Goal: Information Seeking & Learning: Learn about a topic

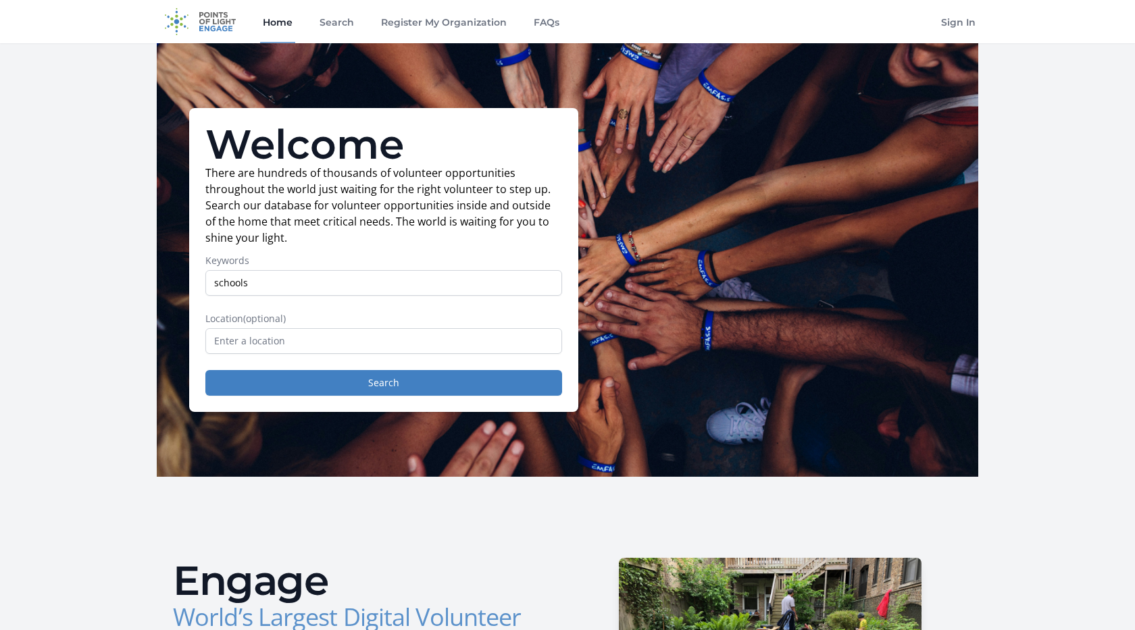
type input "schools"
click at [313, 335] on input "text" at bounding box center [383, 341] width 357 height 26
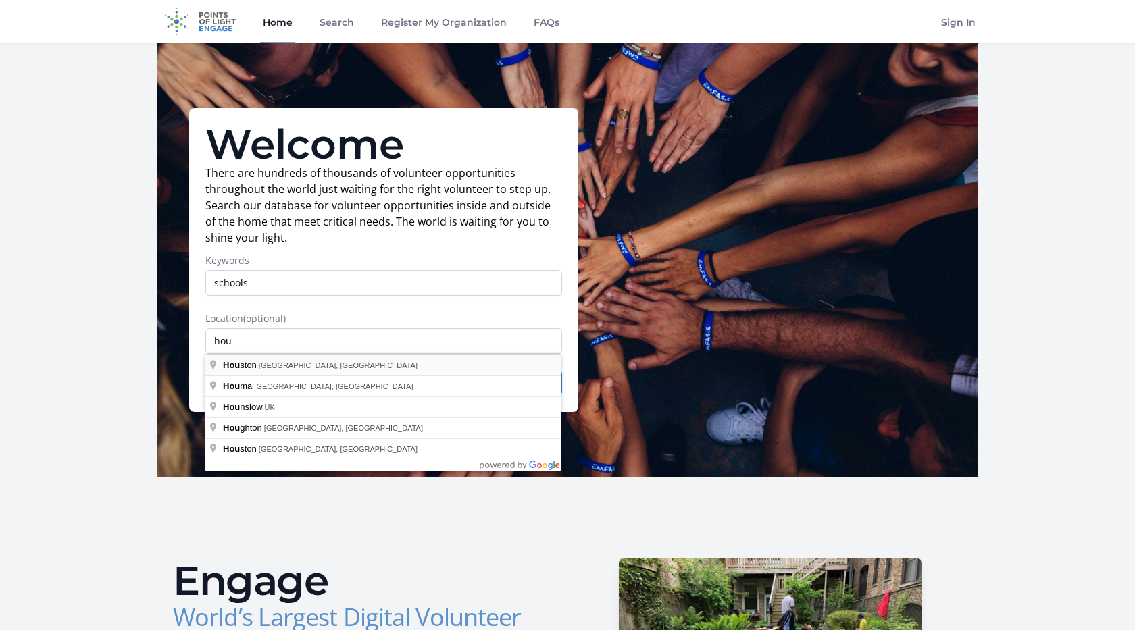
type input "[GEOGRAPHIC_DATA], [GEOGRAPHIC_DATA], [GEOGRAPHIC_DATA]"
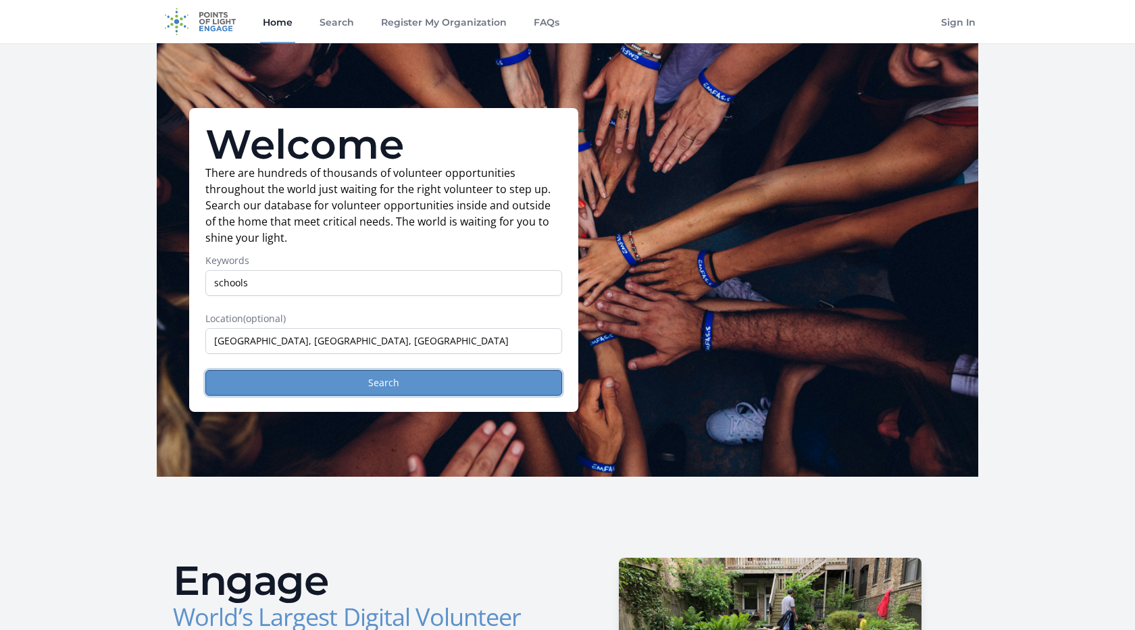
click at [316, 385] on button "Search" at bounding box center [383, 383] width 357 height 26
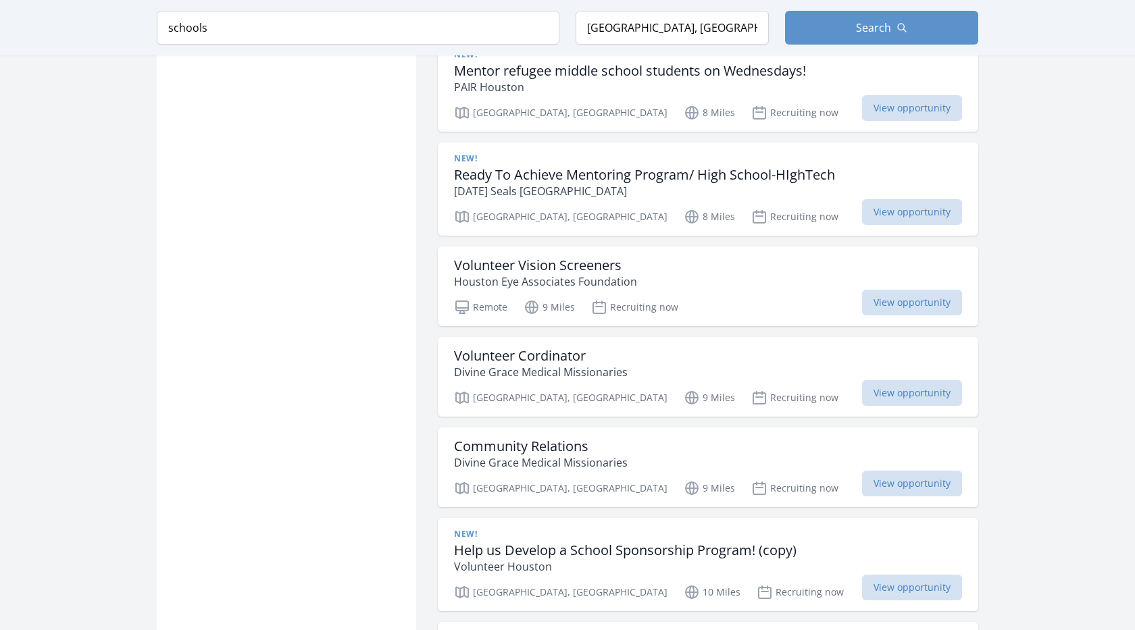
scroll to position [3358, 0]
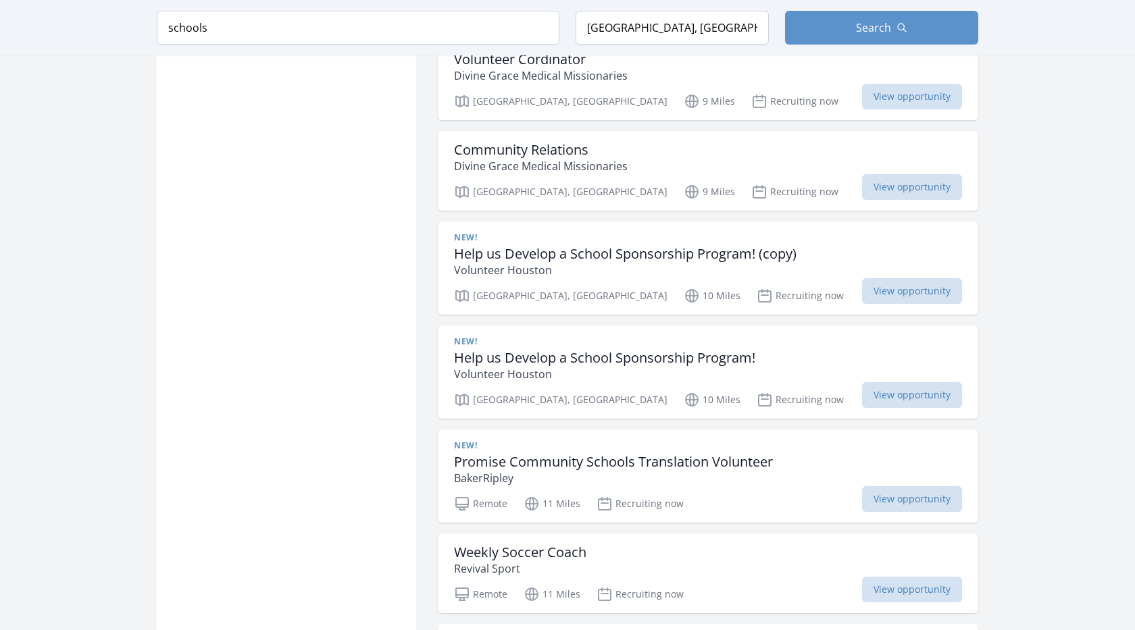
scroll to position [3657, 0]
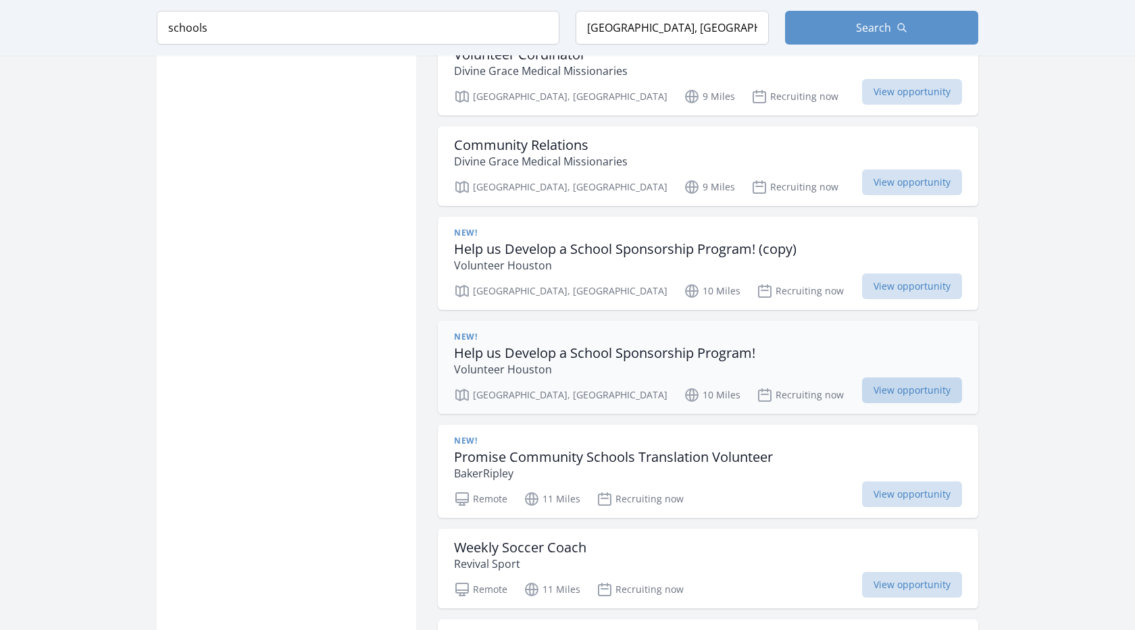
click at [891, 378] on span "View opportunity" at bounding box center [912, 391] width 100 height 26
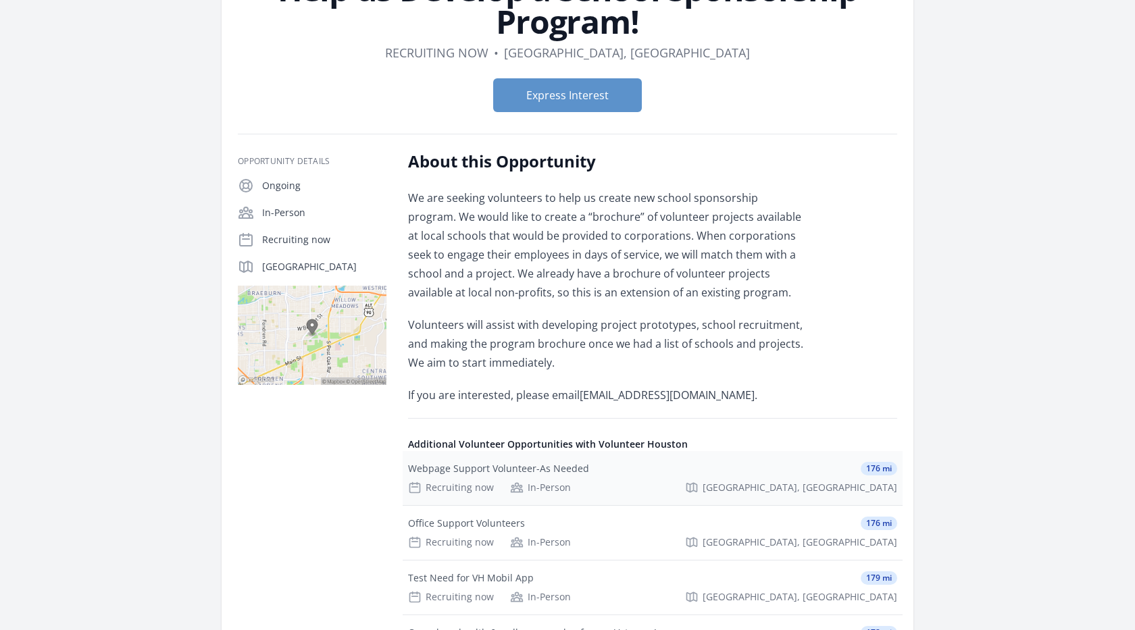
scroll to position [129, 0]
click at [316, 323] on img at bounding box center [312, 336] width 149 height 99
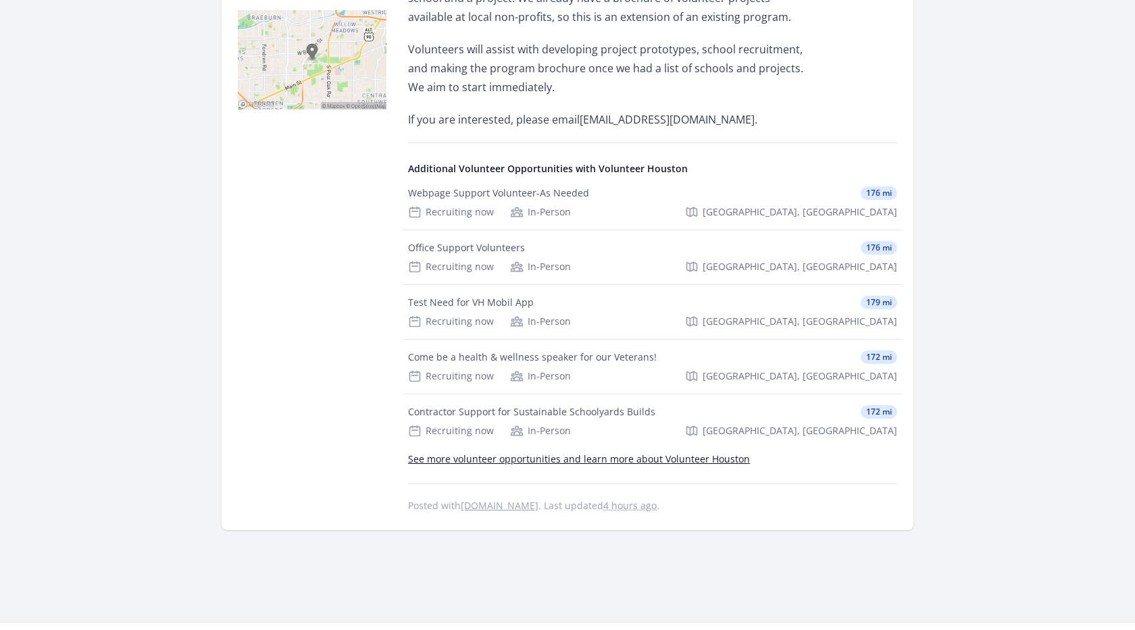
scroll to position [407, 0]
click at [609, 458] on link "See more volunteer opportunities and learn more about Volunteer Houston" at bounding box center [579, 457] width 342 height 13
